Goal: Task Accomplishment & Management: Manage account settings

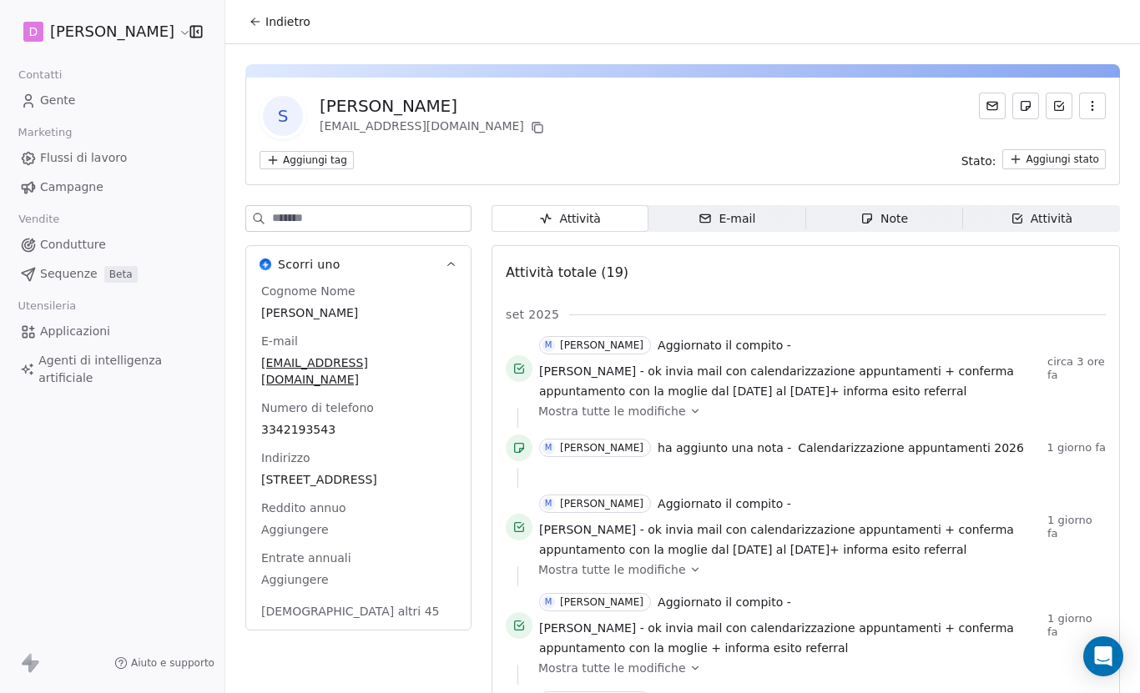
click at [269, 18] on span "Indietro" at bounding box center [287, 21] width 45 height 17
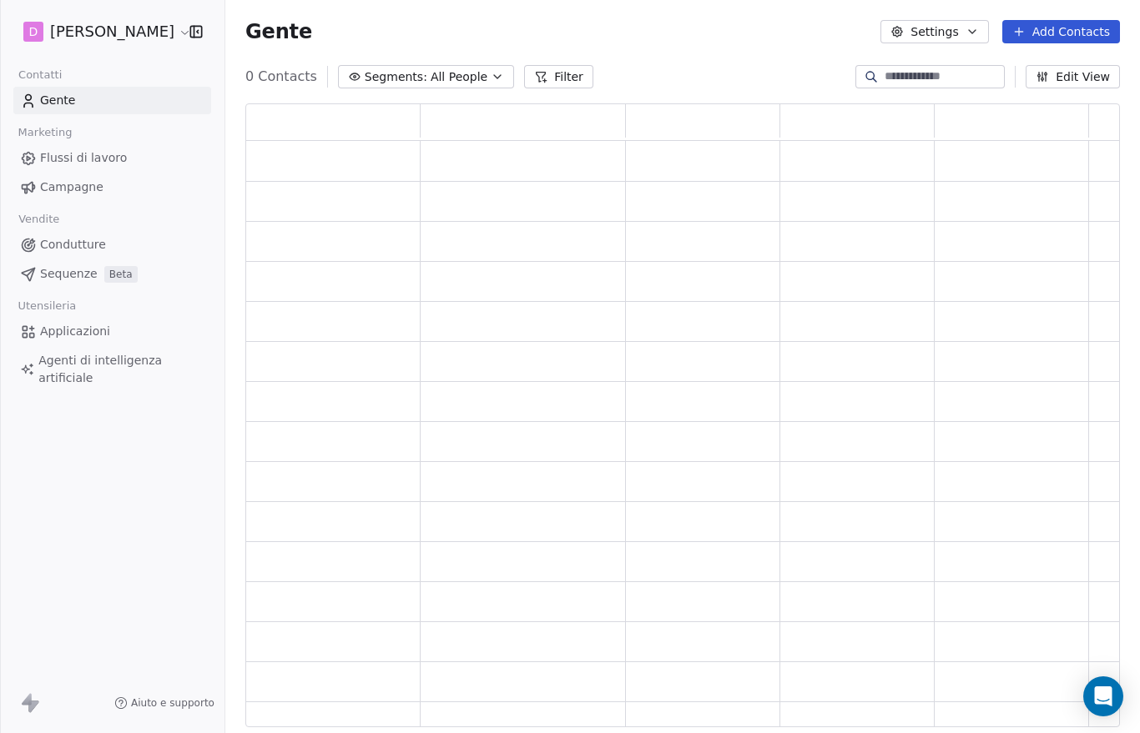
scroll to position [623, 874]
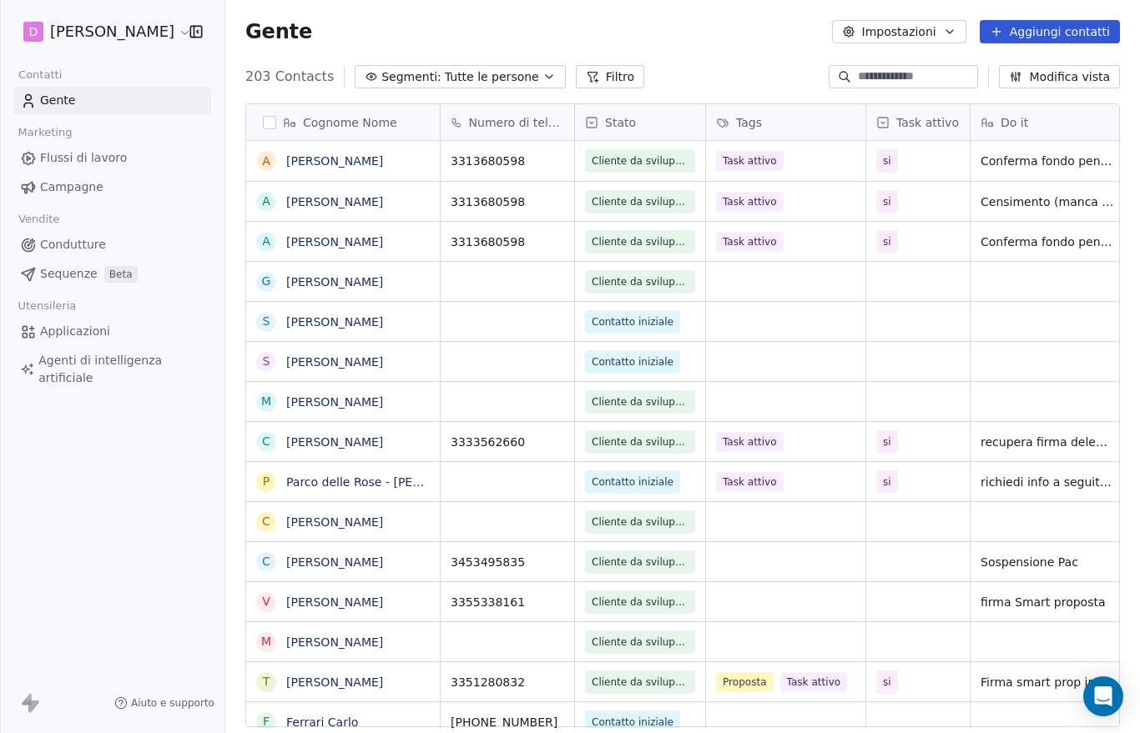
click at [920, 81] on input at bounding box center [916, 76] width 117 height 17
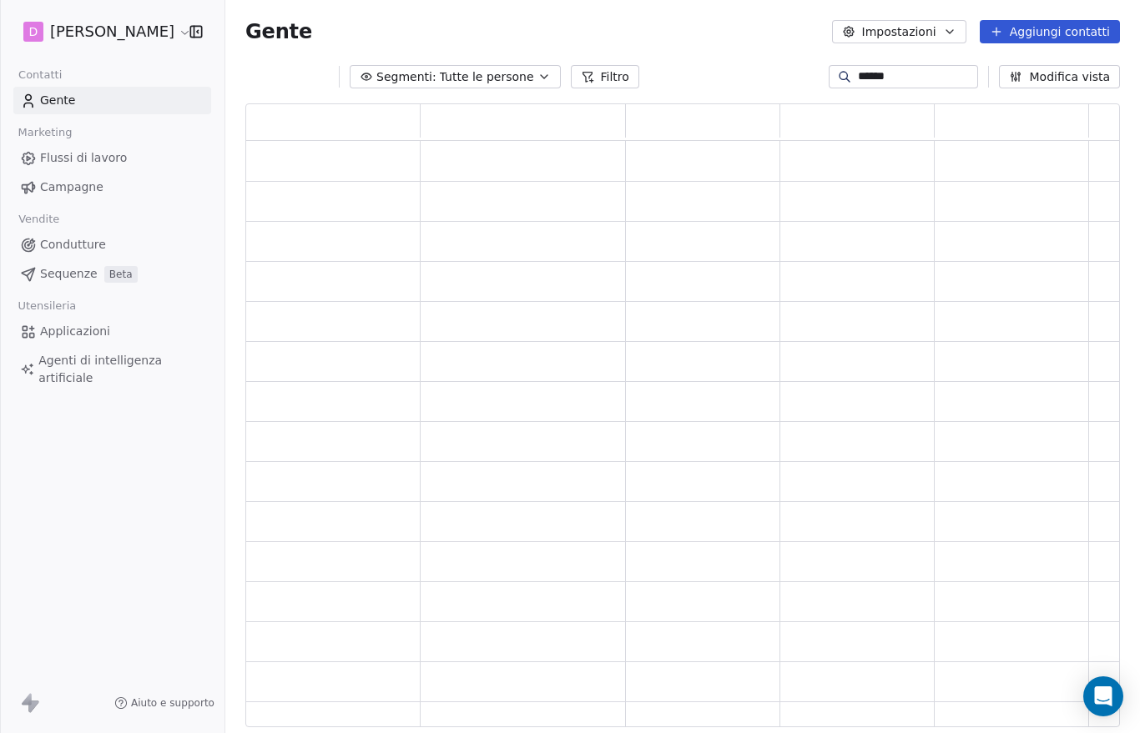
scroll to position [0, 0]
type input "*******"
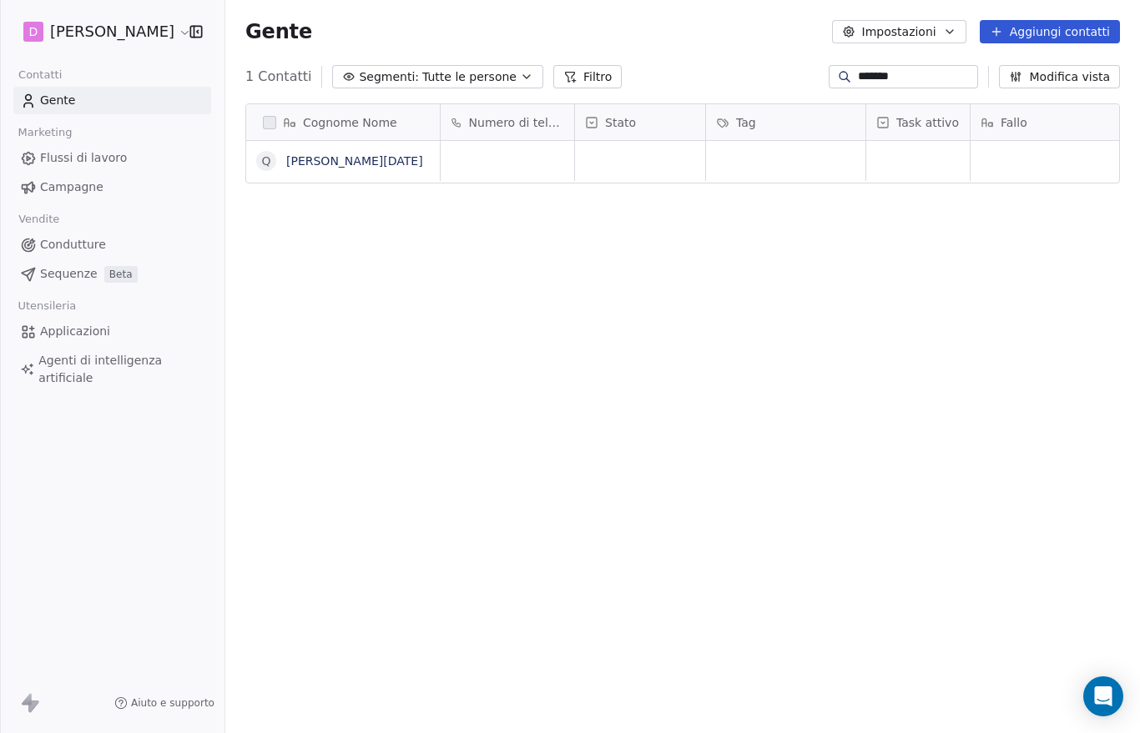
click at [328, 168] on link "[PERSON_NAME][DATE]" at bounding box center [354, 160] width 137 height 13
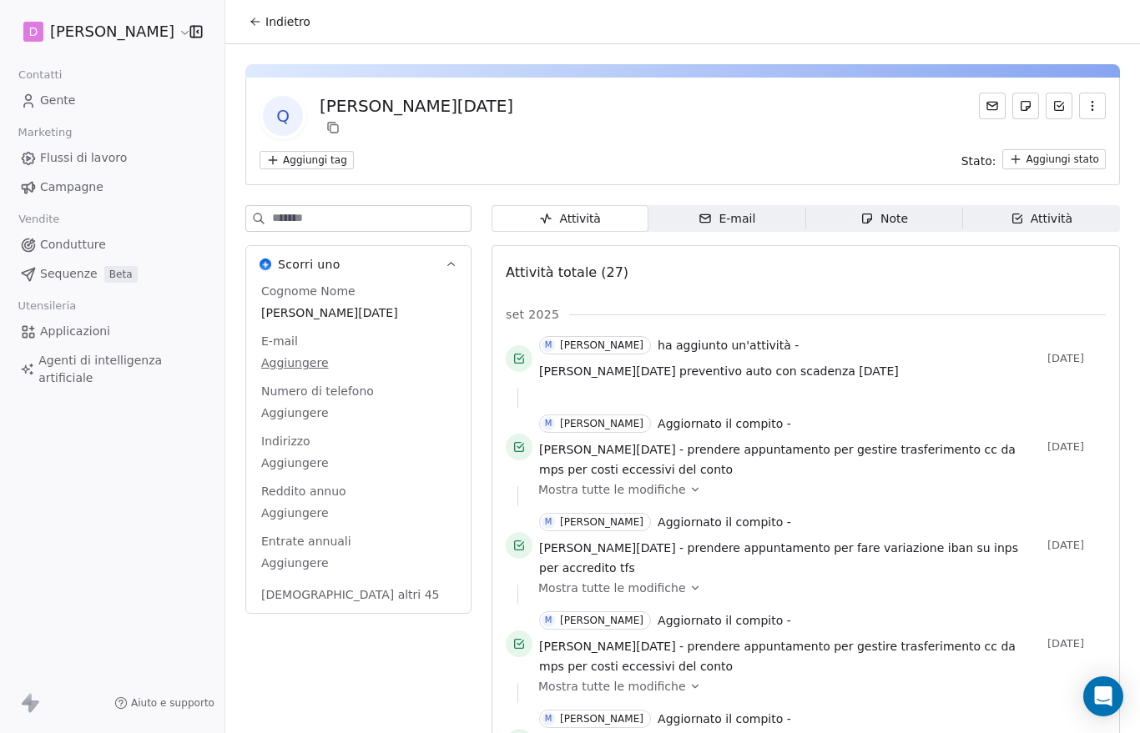
click at [1055, 219] on font "Attività" at bounding box center [1051, 219] width 42 height 18
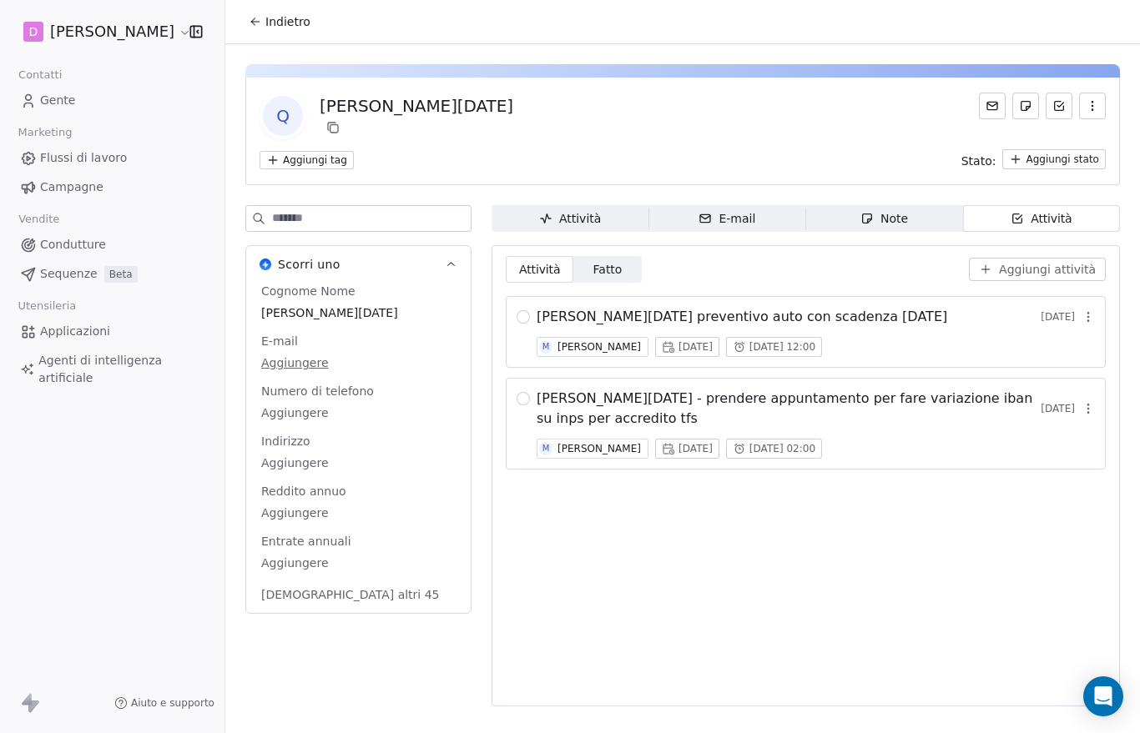
click at [980, 403] on span "[PERSON_NAME][DATE] - prendere appuntamento per fare variazione iban su inps pe…" at bounding box center [788, 409] width 504 height 40
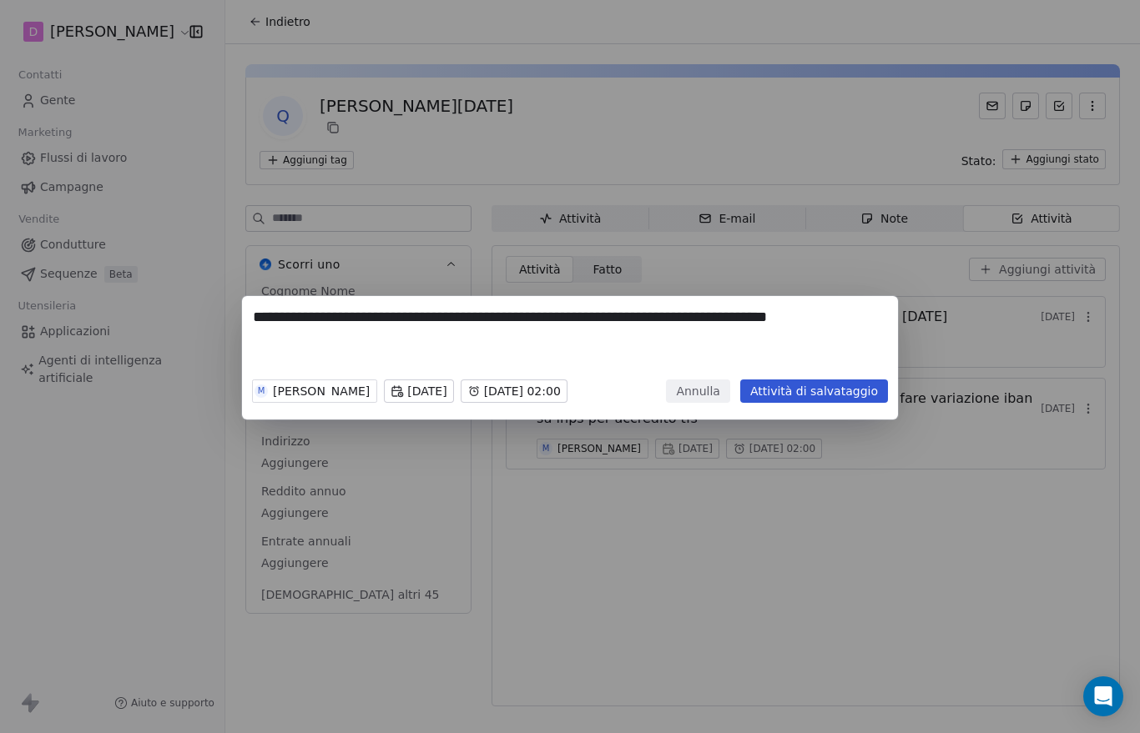
click at [940, 518] on div "**********" at bounding box center [570, 366] width 1140 height 733
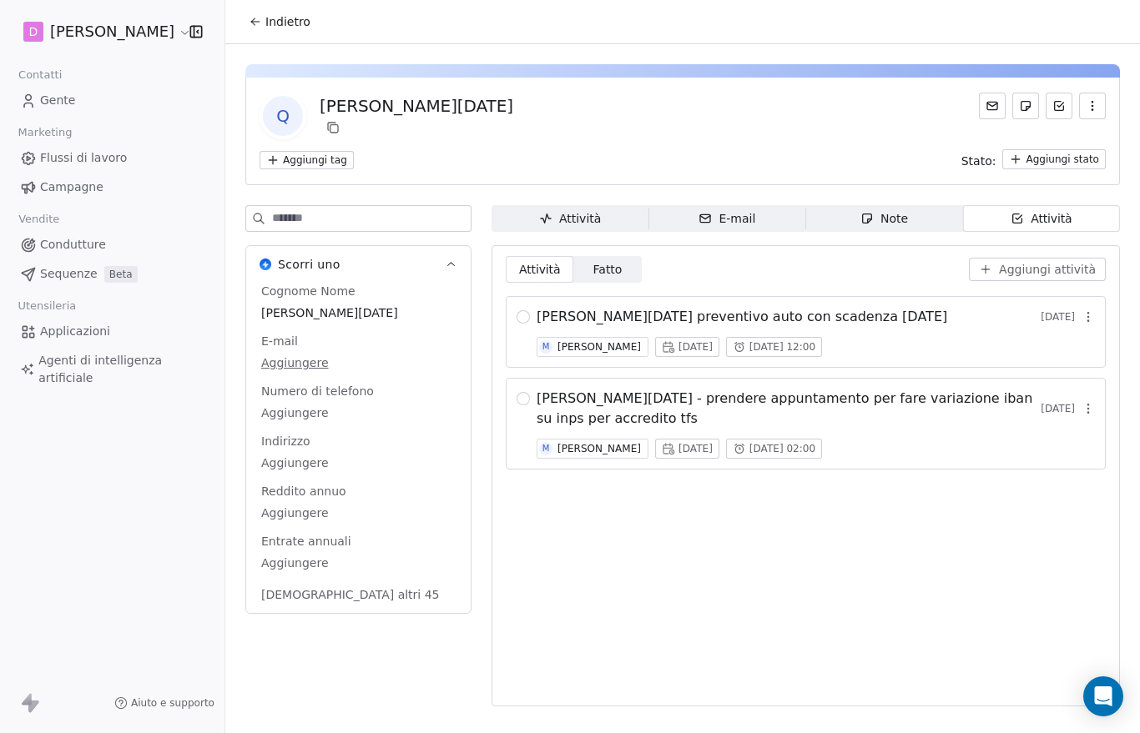
click at [526, 403] on button "button" at bounding box center [522, 398] width 13 height 13
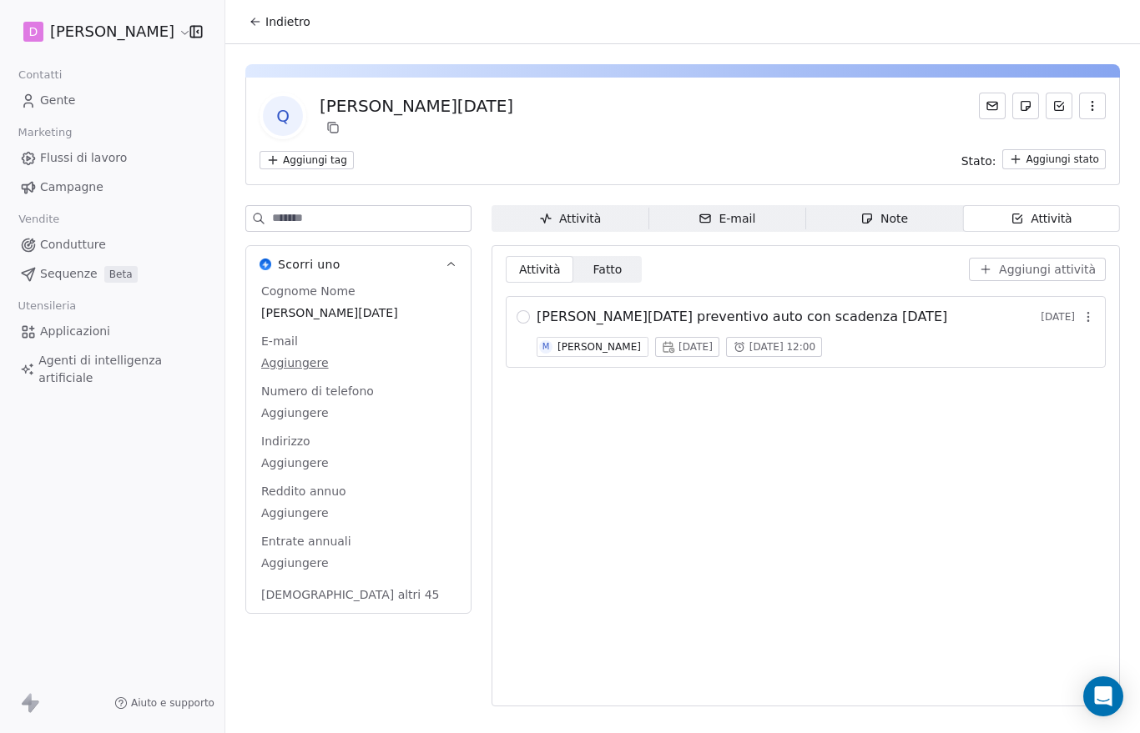
click at [292, 22] on span "Indietro" at bounding box center [287, 21] width 45 height 17
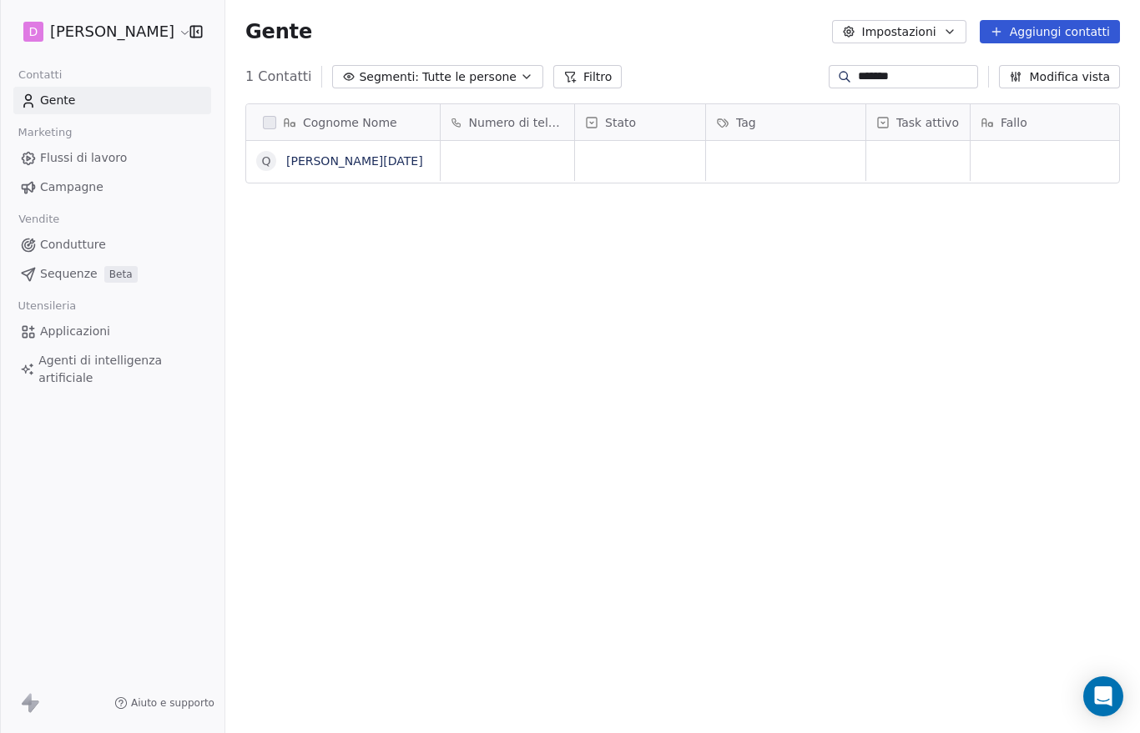
scroll to position [663, 914]
click at [892, 77] on input "*******" at bounding box center [916, 76] width 117 height 17
type input "*"
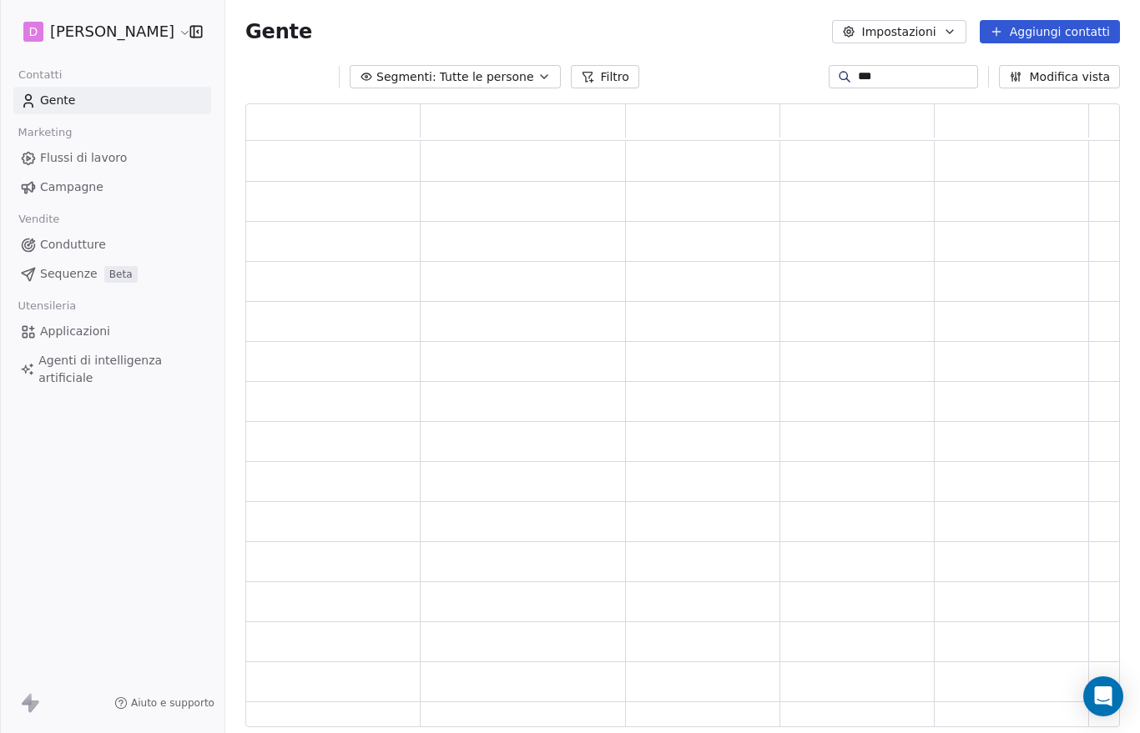
type input "****"
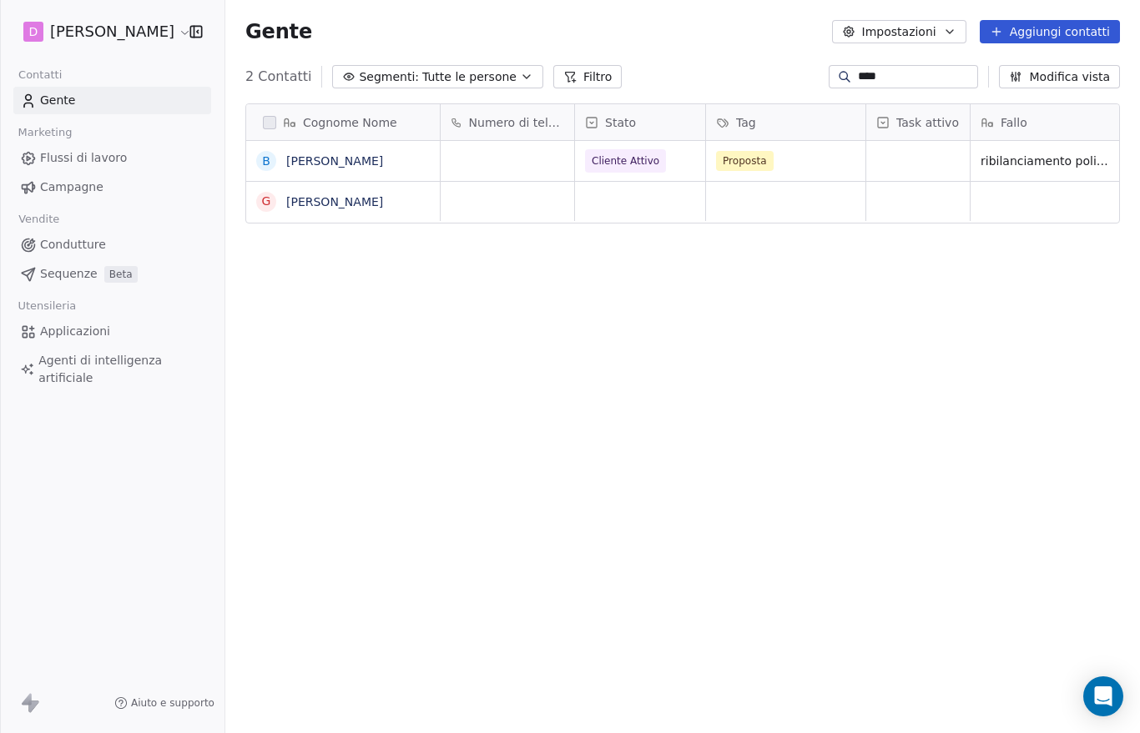
click at [345, 164] on link "[PERSON_NAME]" at bounding box center [334, 160] width 97 height 13
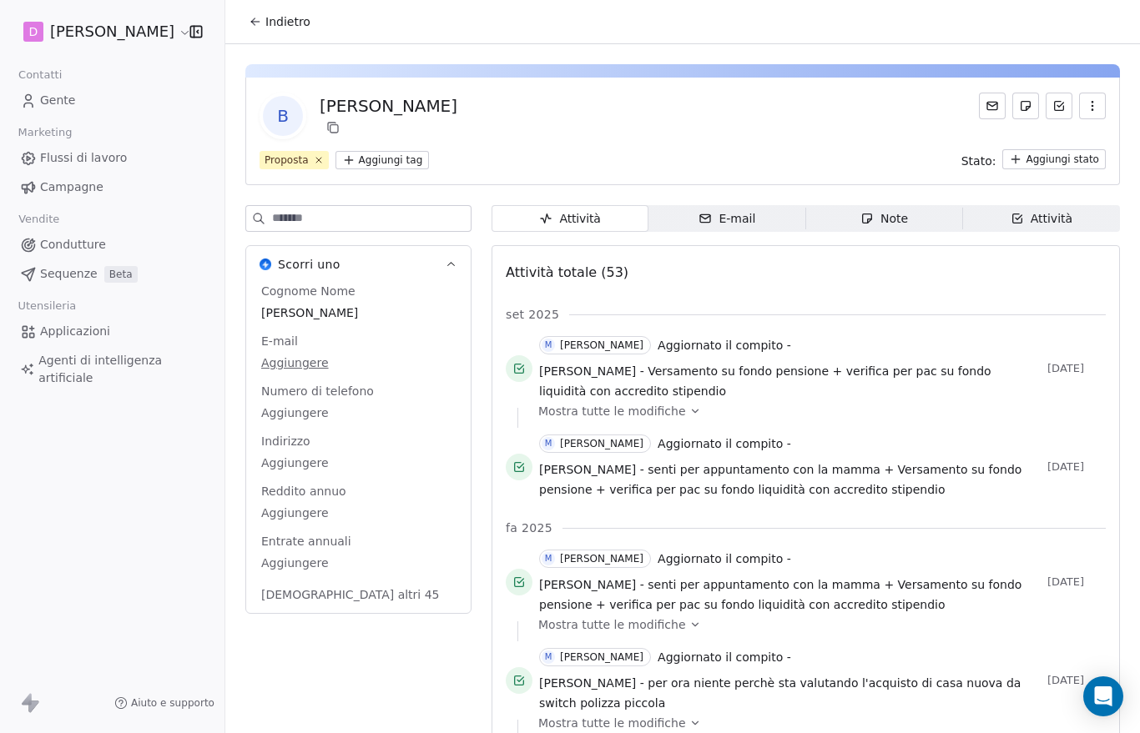
click at [1052, 219] on font "Attività" at bounding box center [1051, 219] width 42 height 18
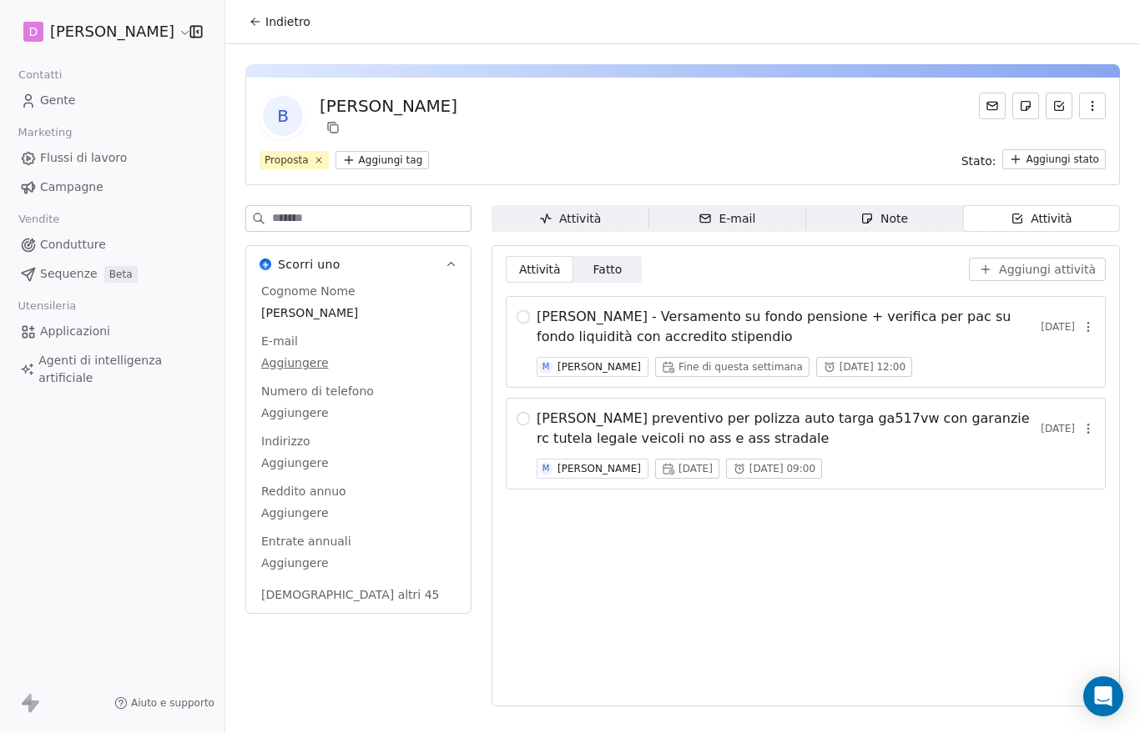
scroll to position [21, 0]
click at [878, 207] on span "Note Note" at bounding box center [884, 218] width 157 height 27
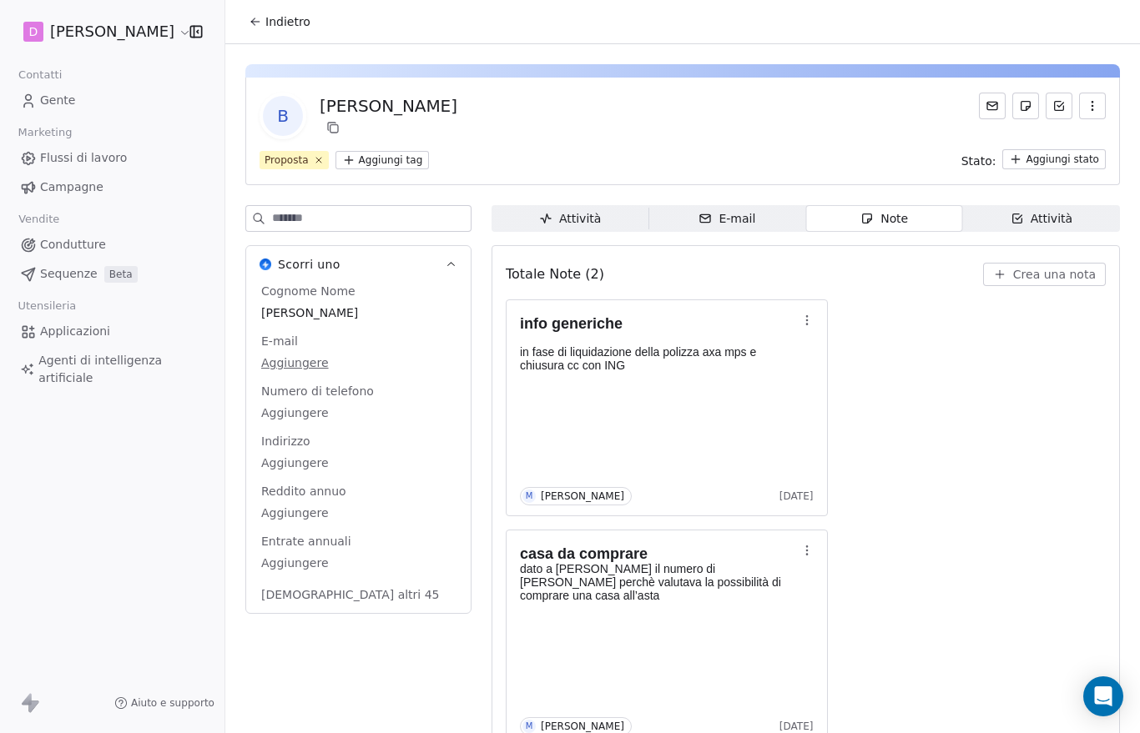
click at [282, 11] on button "Indietro" at bounding box center [280, 22] width 82 height 30
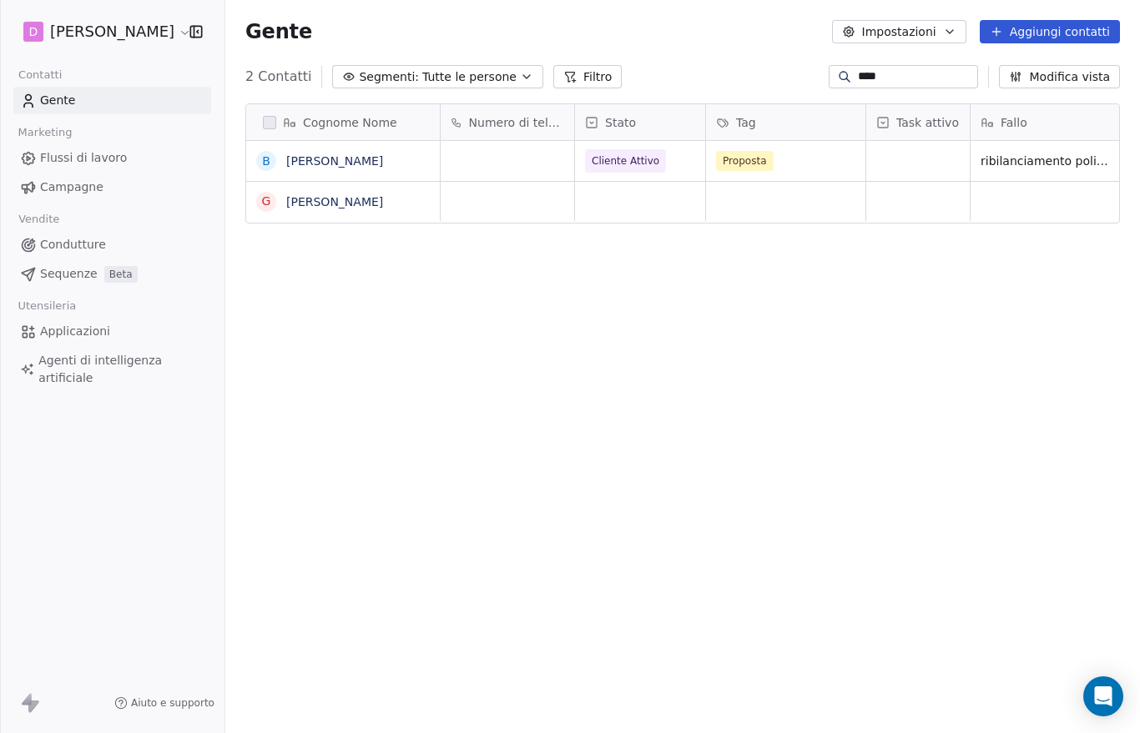
scroll to position [663, 914]
click at [914, 68] on input "****" at bounding box center [916, 76] width 117 height 17
type input "*"
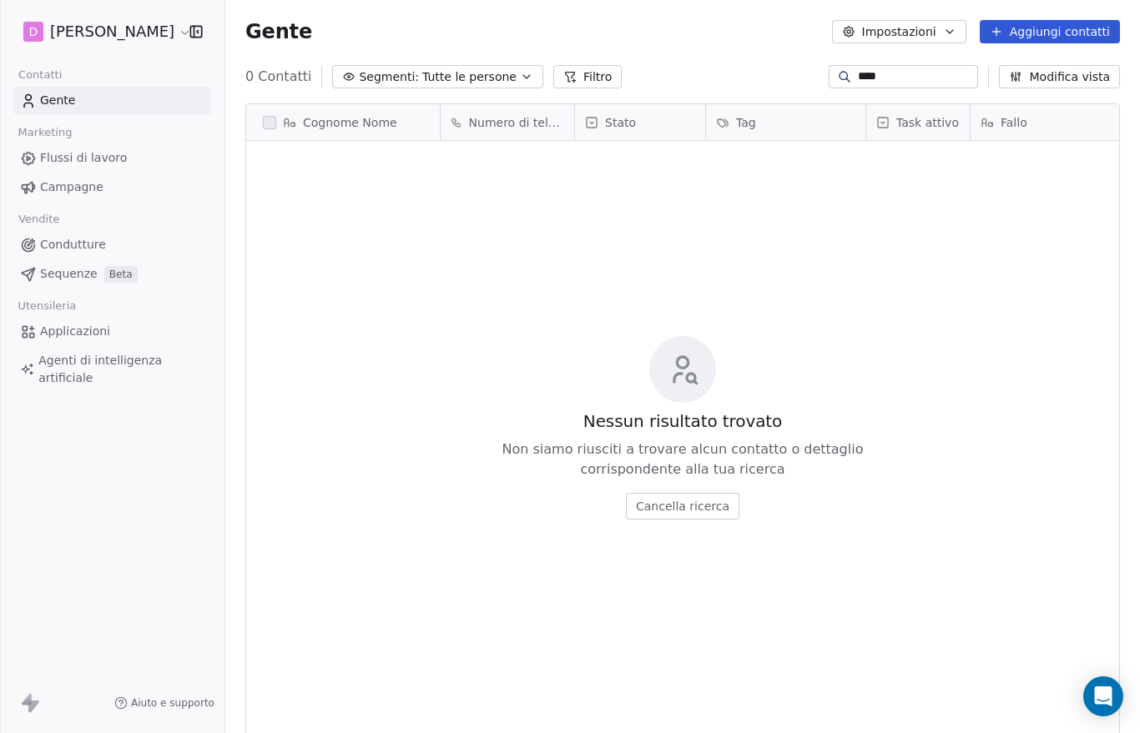
scroll to position [0, 0]
type input "*****"
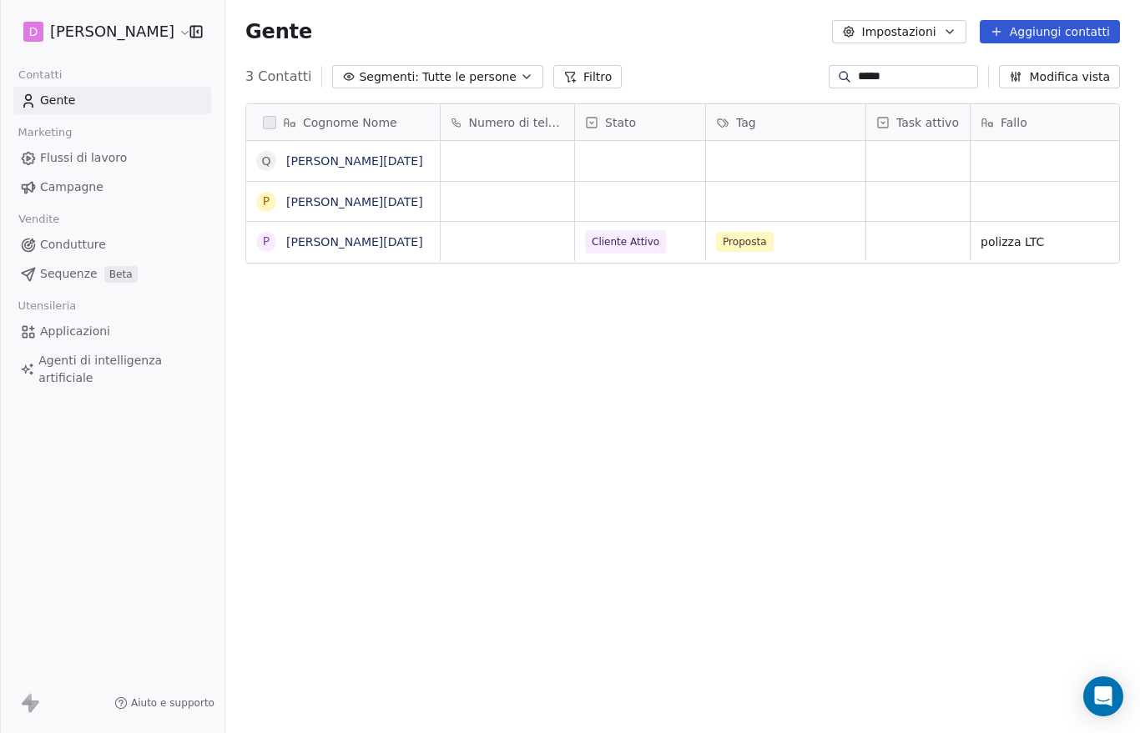
click at [344, 154] on link "[PERSON_NAME][DATE]" at bounding box center [354, 160] width 137 height 13
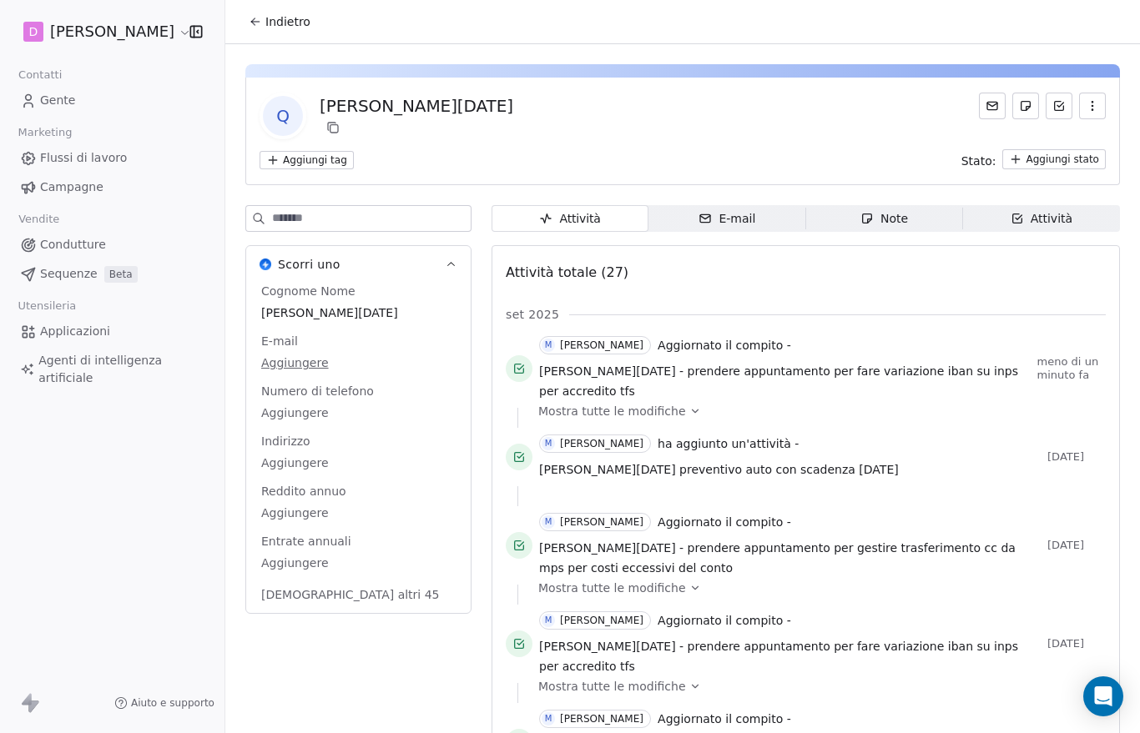
click at [1044, 210] on font "Attività" at bounding box center [1051, 219] width 42 height 18
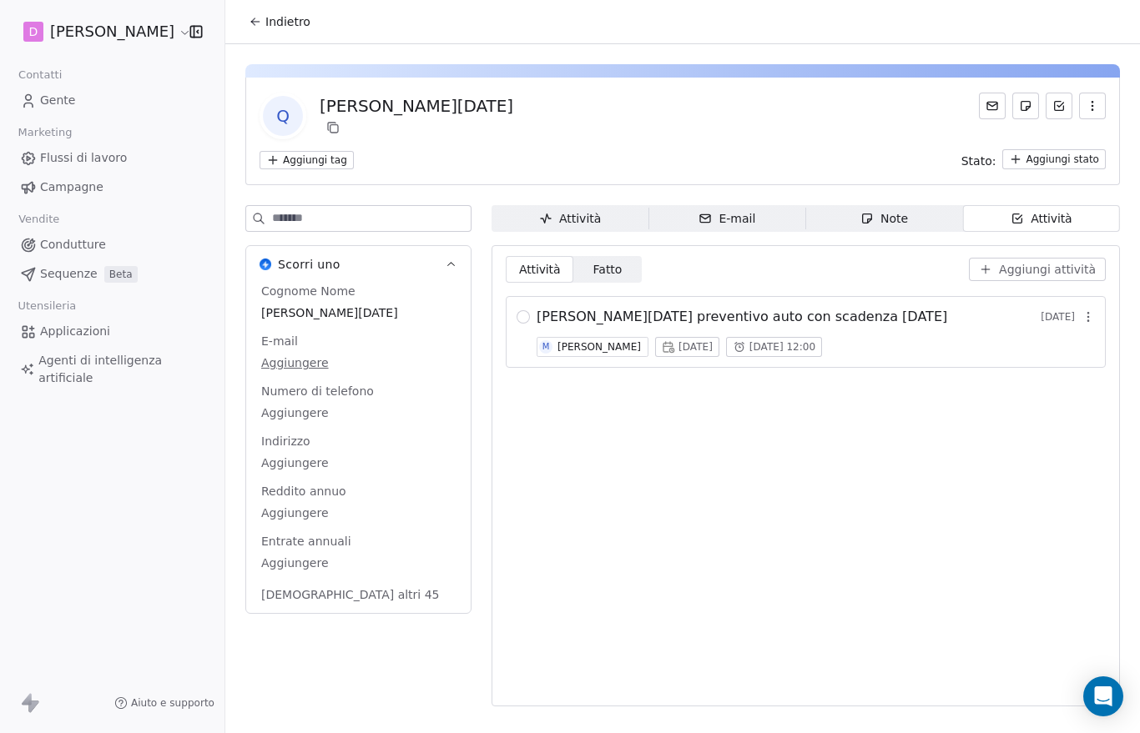
click at [913, 205] on span "Note Note" at bounding box center [884, 218] width 157 height 27
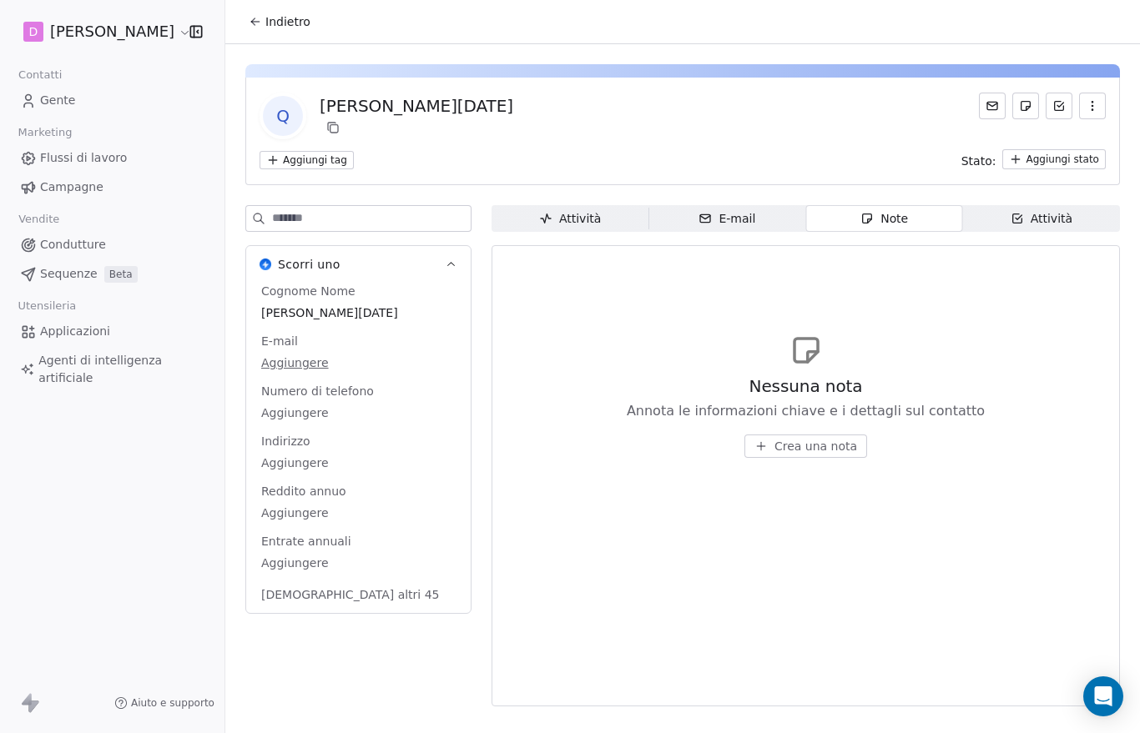
click at [1043, 209] on span "Attività Attività" at bounding box center [1041, 218] width 157 height 27
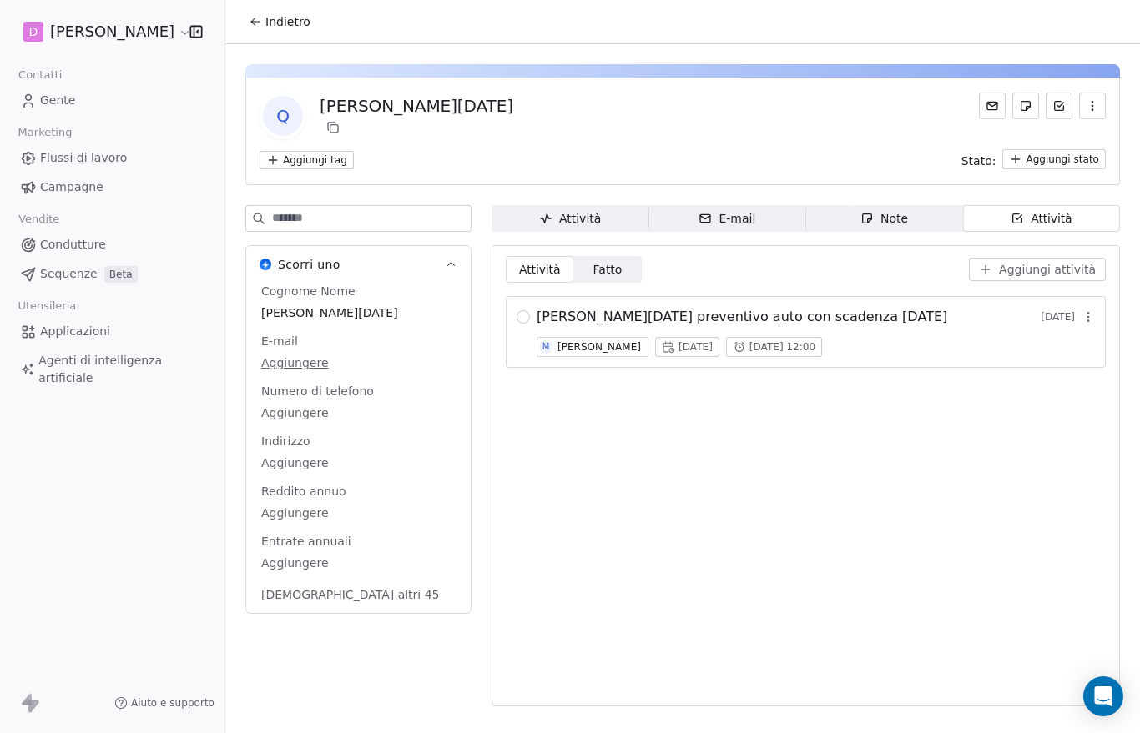
click at [278, 12] on button "Indietro" at bounding box center [280, 22] width 82 height 30
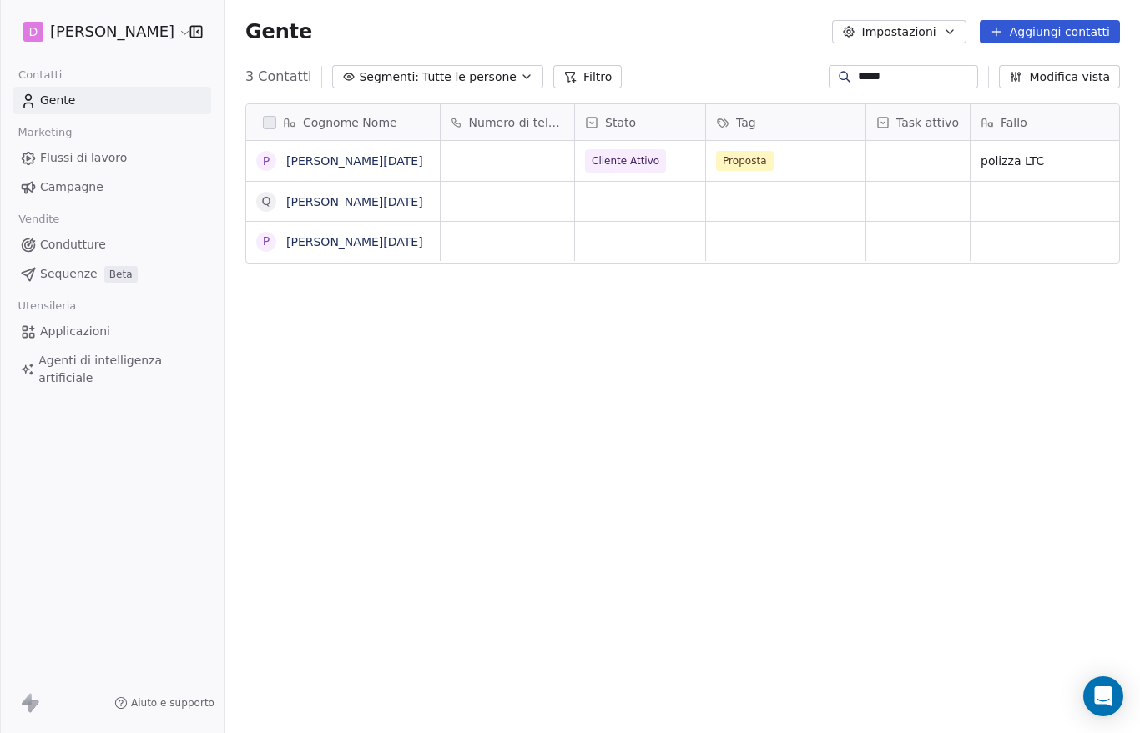
click at [203, 32] on icon "button" at bounding box center [196, 31] width 17 height 17
